Goal: Task Accomplishment & Management: Complete application form

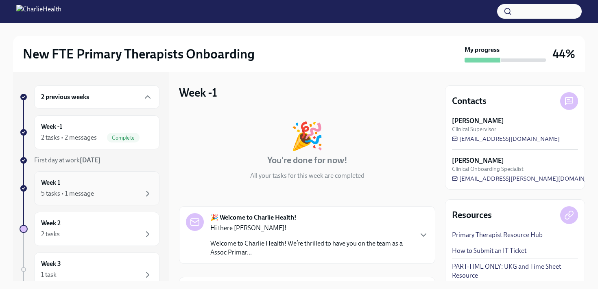
click at [70, 194] on div "5 tasks • 1 message" at bounding box center [67, 193] width 53 height 9
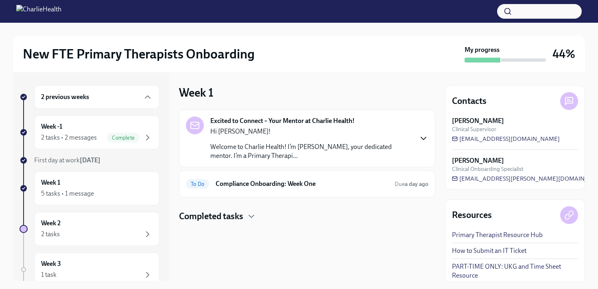
click at [424, 140] on icon "button" at bounding box center [423, 139] width 10 height 10
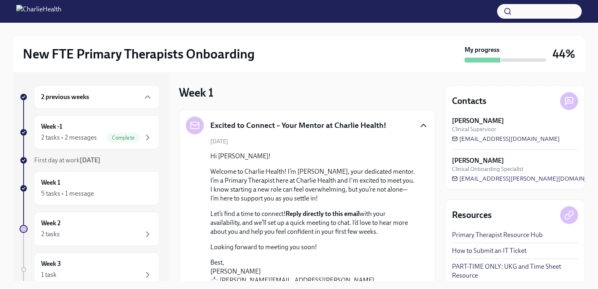
scroll to position [101, 0]
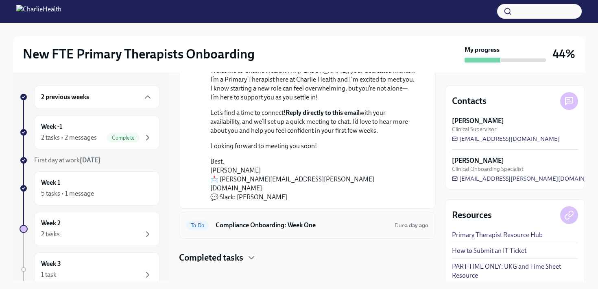
click at [253, 221] on h6 "Compliance Onboarding: Week One" at bounding box center [301, 225] width 172 height 9
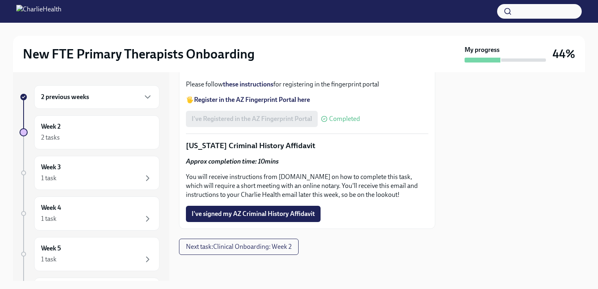
scroll to position [1211, 0]
drag, startPoint x: 278, startPoint y: 178, endPoint x: 304, endPoint y: 177, distance: 26.0
click at [304, 177] on p "You will receive instructions from [DOMAIN_NAME] on how to complete this task, …" at bounding box center [307, 186] width 242 height 27
copy p "[DOMAIN_NAME]"
click at [226, 212] on span "I've signed my AZ Criminal History Affidavit" at bounding box center [252, 214] width 123 height 8
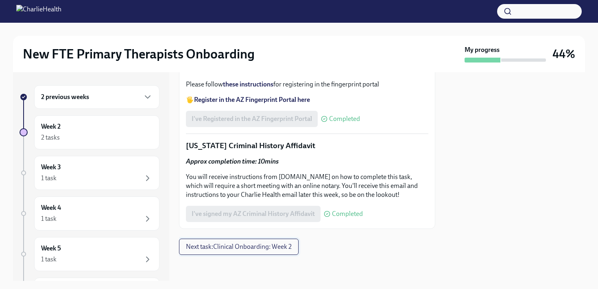
click at [244, 244] on span "Next task : Clinical Onboarding: Week 2" at bounding box center [239, 247] width 106 height 8
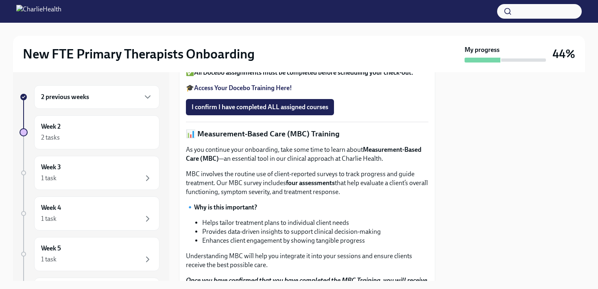
scroll to position [296, 0]
click at [240, 92] on strong "Access Your Docebo Training Here!" at bounding box center [243, 89] width 98 height 8
